Goal: Task Accomplishment & Management: Use online tool/utility

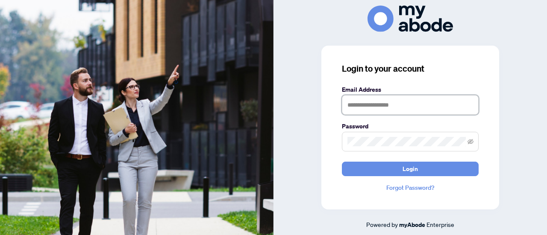
click at [359, 105] on input "text" at bounding box center [410, 105] width 137 height 20
type input "**********"
click at [342, 162] on button "Login" at bounding box center [410, 169] width 137 height 15
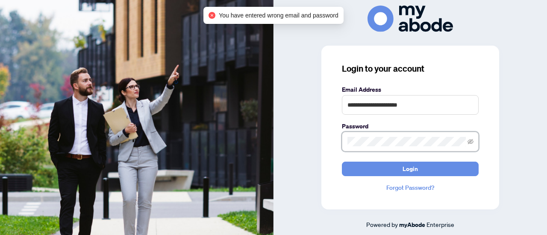
click at [301, 156] on div "**********" at bounding box center [409, 118] width 273 height 224
click at [342, 162] on button "Login" at bounding box center [410, 169] width 137 height 15
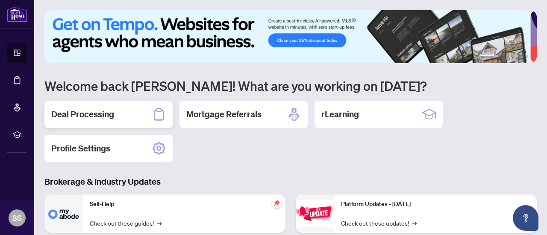
click at [108, 116] on h2 "Deal Processing" at bounding box center [82, 115] width 63 height 12
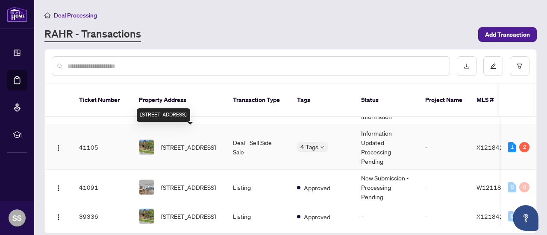
scroll to position [115, 0]
click at [176, 143] on span "36 Surrey St, Guelph, Ontario N1H 3R4, Canada" at bounding box center [188, 147] width 55 height 9
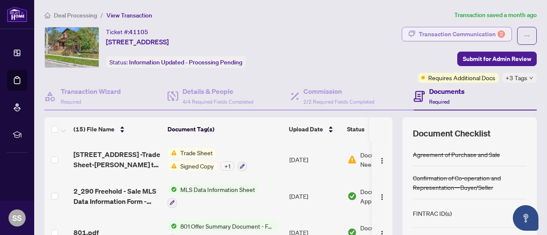
click at [464, 32] on div "Transaction Communication 2" at bounding box center [462, 34] width 86 height 14
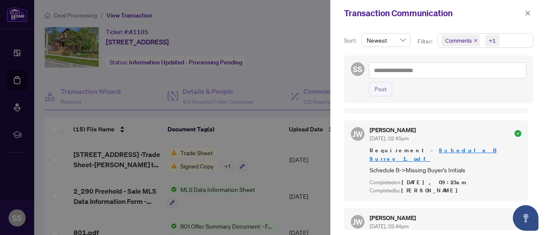
scroll to position [1966, 0]
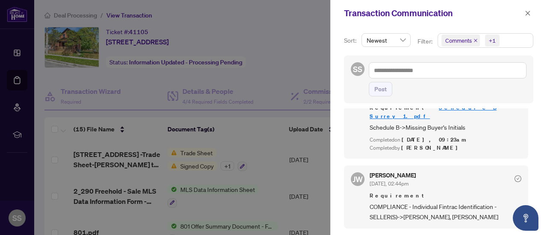
click at [259, 151] on div at bounding box center [273, 117] width 547 height 235
click at [532, 13] on button "button" at bounding box center [527, 13] width 11 height 10
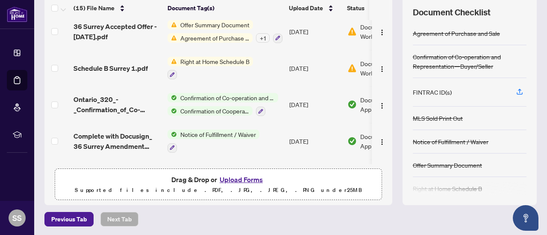
scroll to position [348, 0]
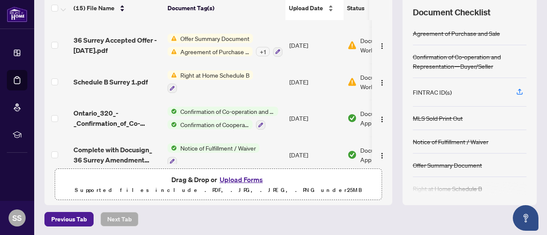
click at [329, 9] on div "Upload Date" at bounding box center [314, 7] width 51 height 9
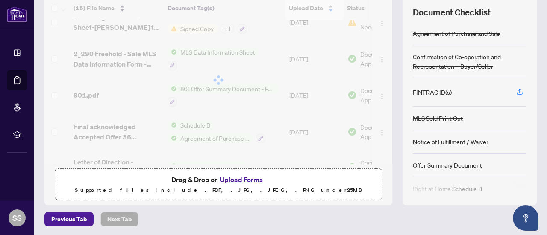
scroll to position [0, 0]
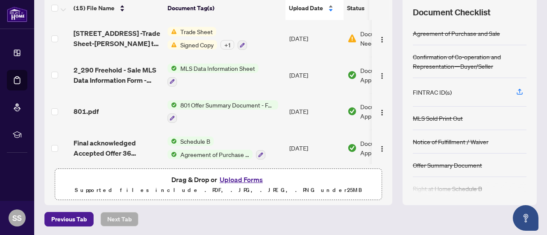
click at [327, 5] on div "Upload Date" at bounding box center [314, 7] width 51 height 9
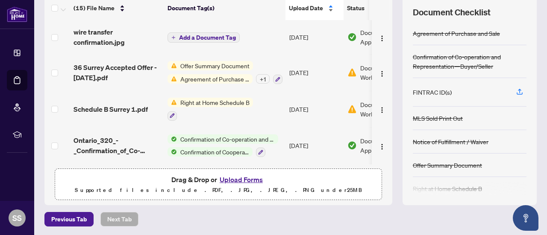
click at [326, 5] on div "Upload Date" at bounding box center [314, 7] width 51 height 9
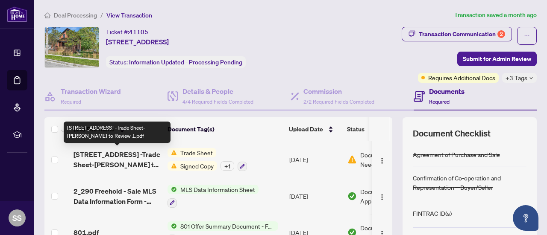
click at [120, 160] on span "36 Surrey St -Trade Sheet-Stefan to Review 1.pdf" at bounding box center [116, 160] width 87 height 21
